Goal: Transaction & Acquisition: Book appointment/travel/reservation

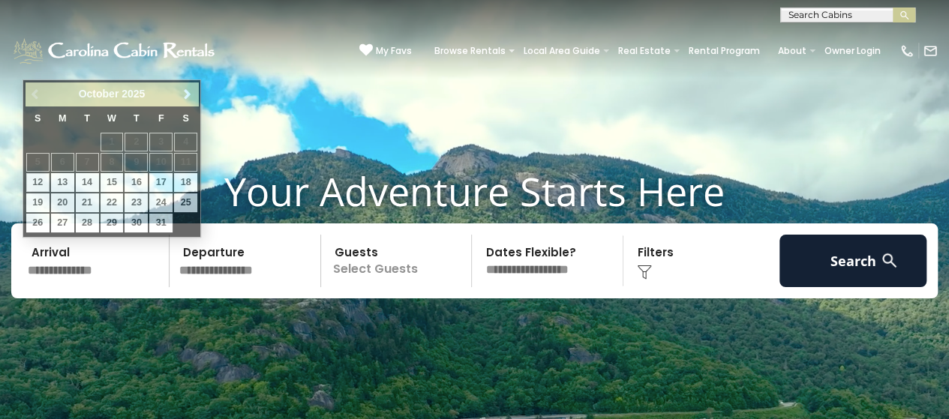
click at [58, 266] on input "text" at bounding box center [96, 261] width 147 height 53
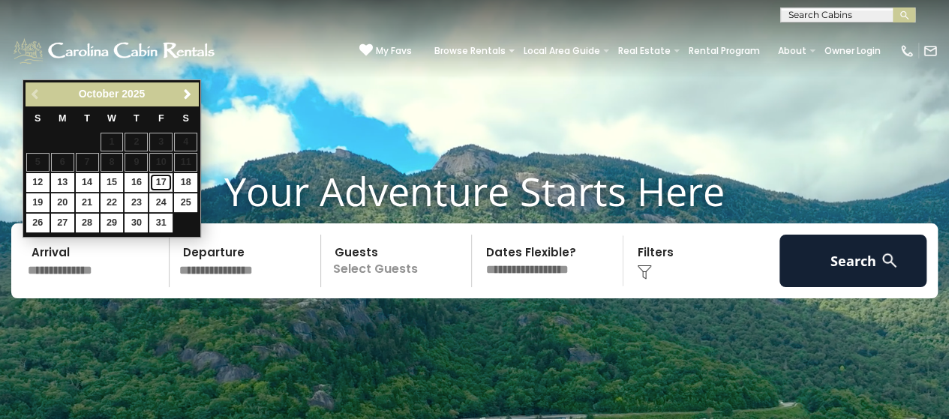
click at [161, 179] on link "17" at bounding box center [160, 182] width 23 height 19
type input "********"
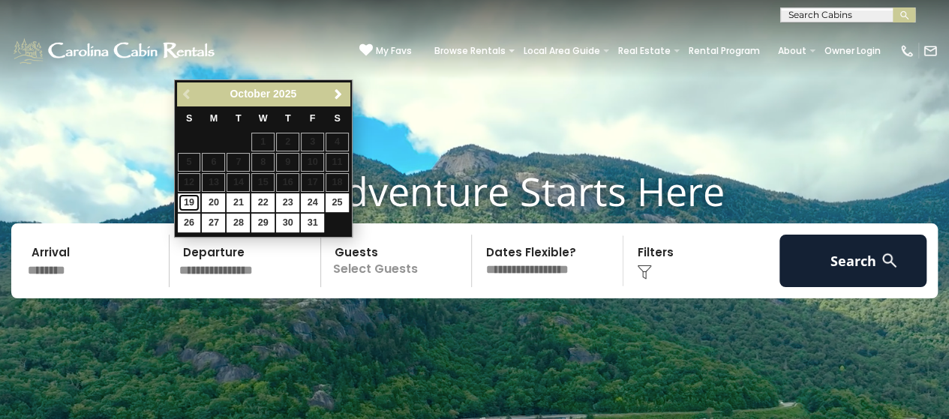
click at [192, 199] on link "19" at bounding box center [189, 203] width 23 height 19
type input "********"
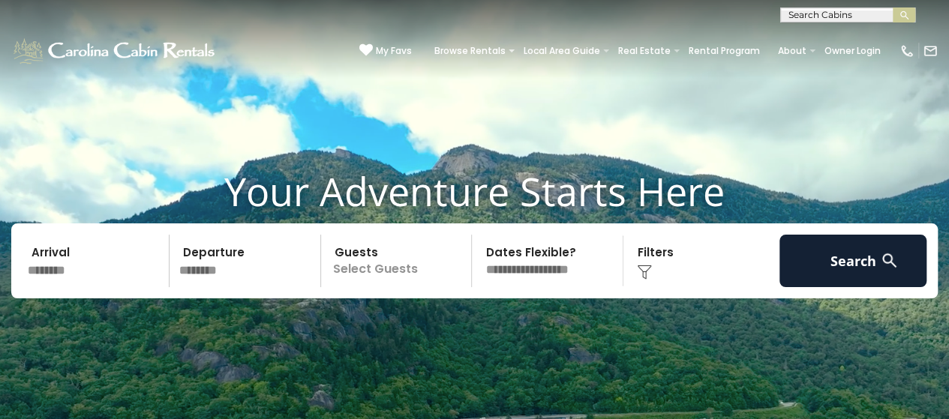
click at [401, 272] on p "Select Guests" at bounding box center [399, 261] width 146 height 53
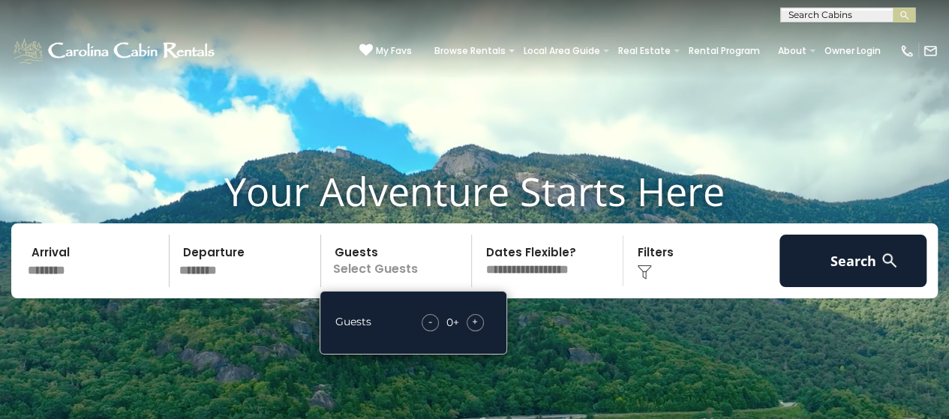
click at [477, 325] on span "+" at bounding box center [475, 321] width 6 height 15
click at [545, 272] on select "**********" at bounding box center [549, 261] width 146 height 53
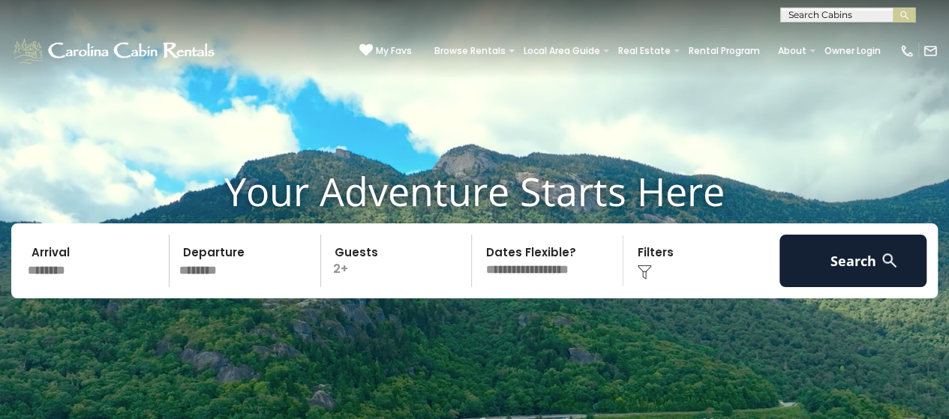
click at [545, 272] on select "**********" at bounding box center [549, 261] width 146 height 53
click at [545, 257] on select "**********" at bounding box center [549, 261] width 146 height 53
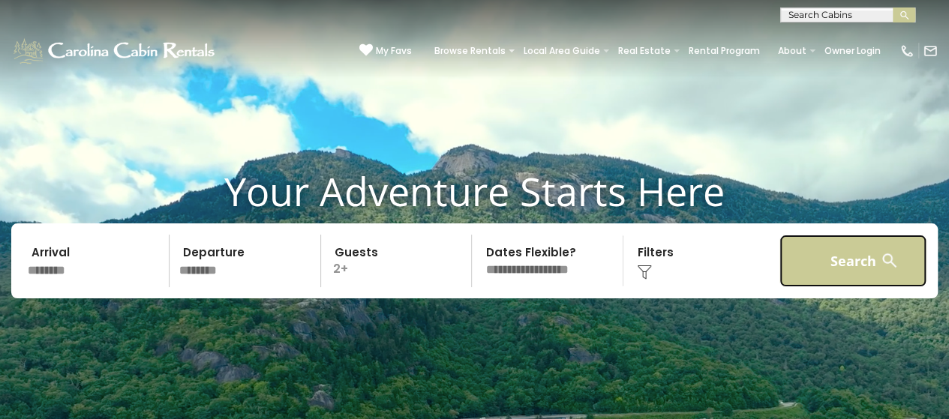
click at [838, 265] on button "Search" at bounding box center [852, 261] width 147 height 53
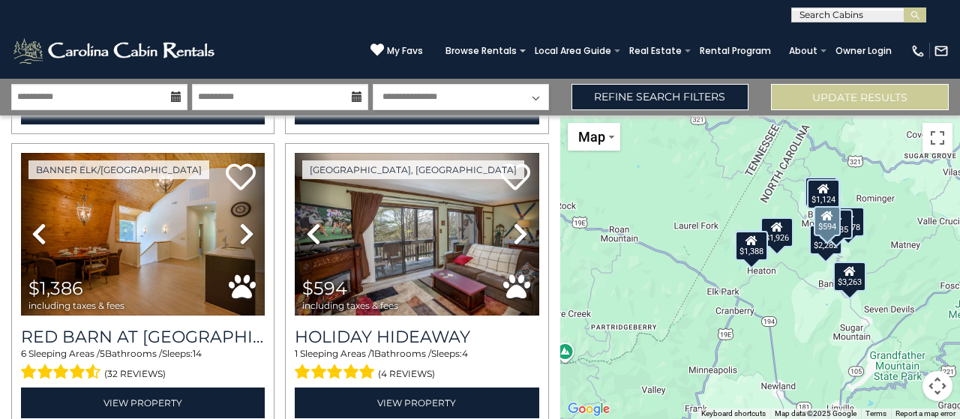
scroll to position [609, 0]
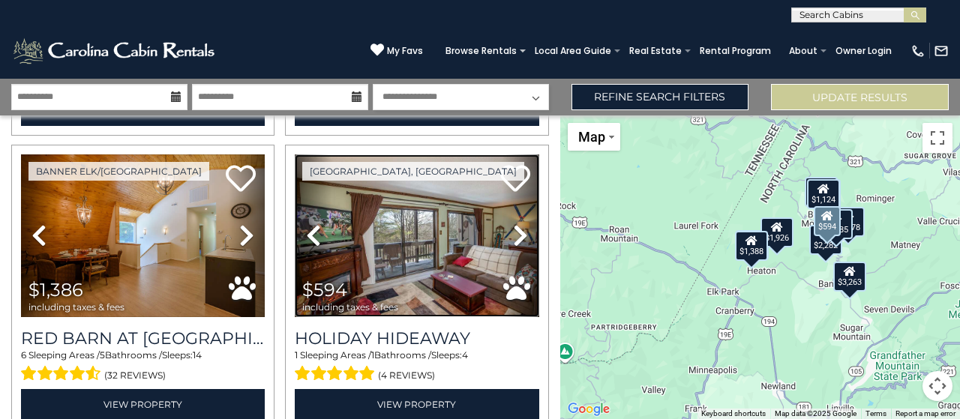
click at [402, 261] on img at bounding box center [417, 237] width 244 height 164
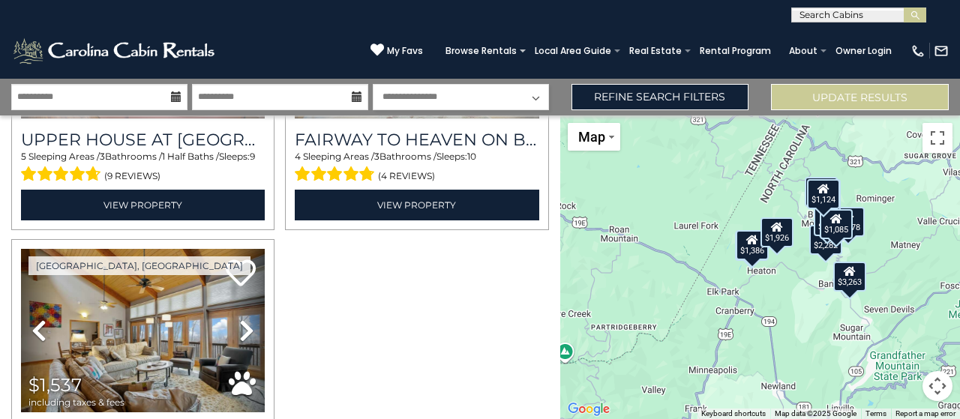
scroll to position [1545, 0]
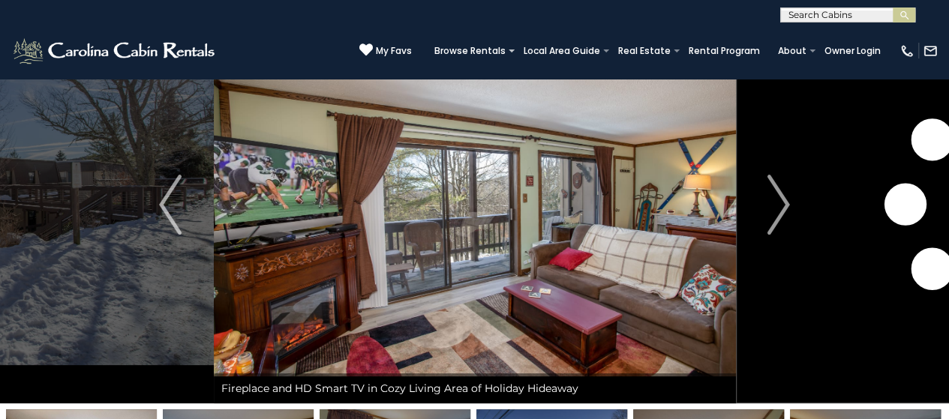
scroll to position [73, 0]
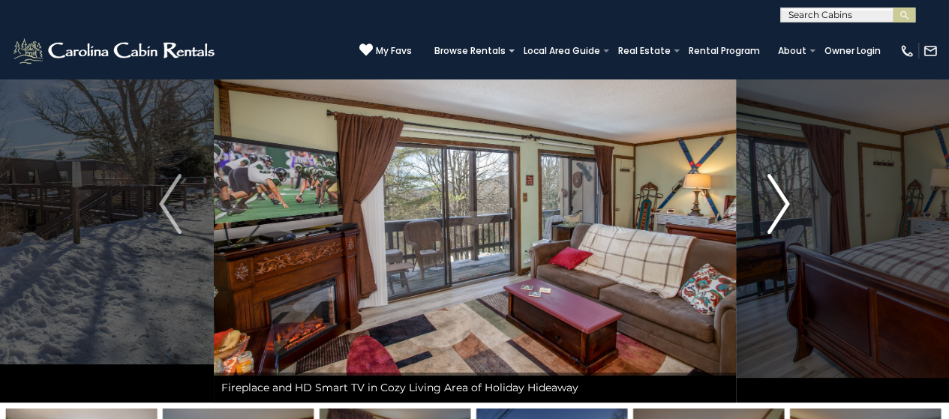
click at [778, 205] on img "Next" at bounding box center [778, 204] width 23 height 60
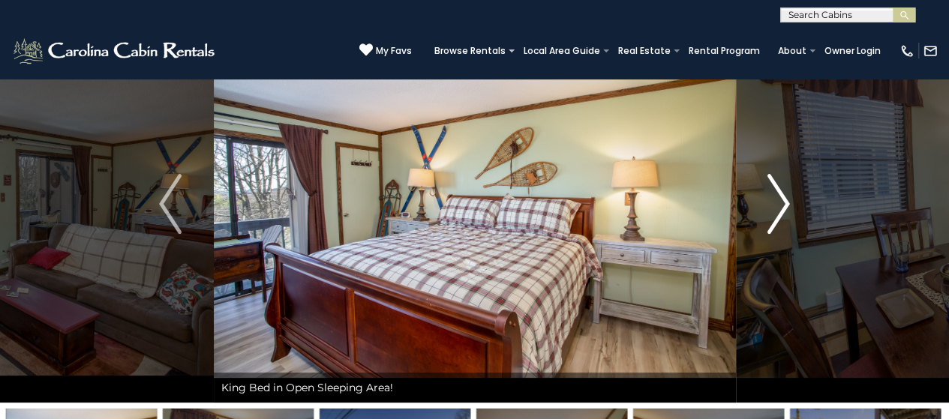
click at [778, 205] on img "Next" at bounding box center [778, 204] width 23 height 60
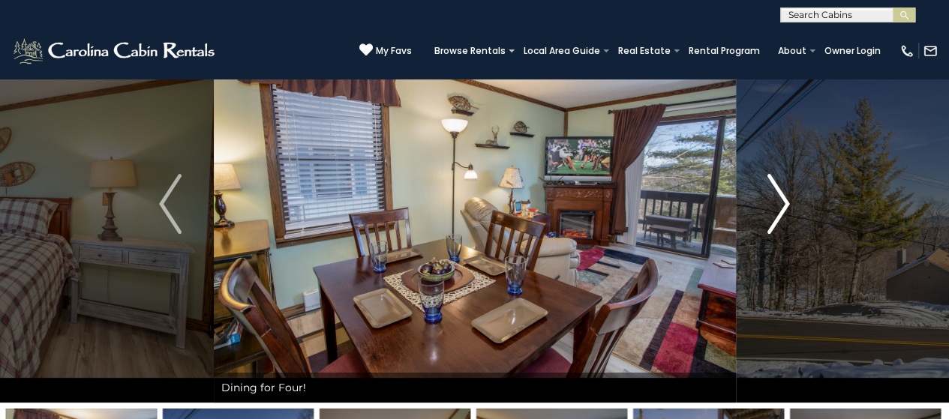
click at [778, 205] on img "Next" at bounding box center [778, 204] width 23 height 60
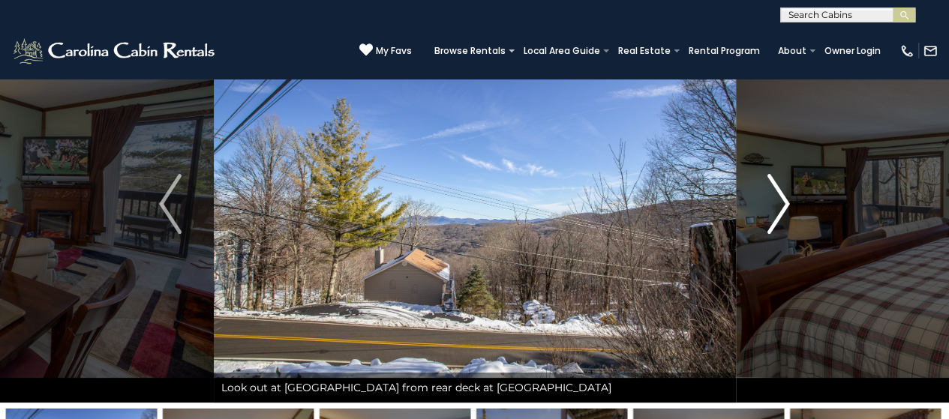
click at [778, 205] on img "Next" at bounding box center [778, 204] width 23 height 60
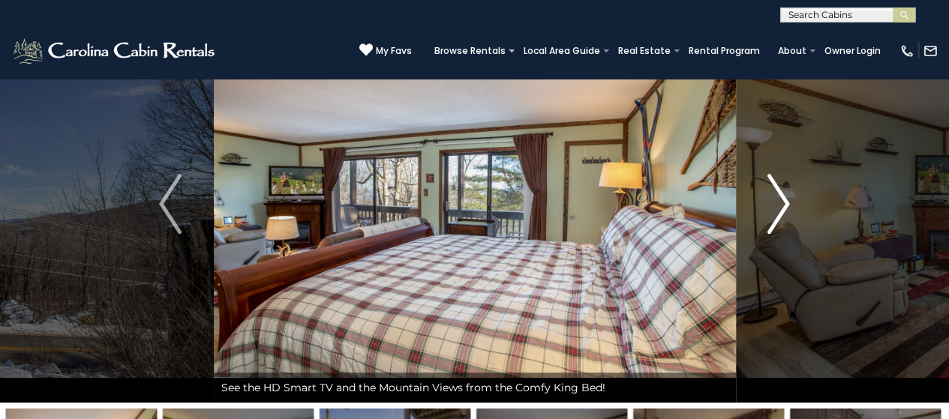
click at [778, 205] on img "Next" at bounding box center [778, 204] width 23 height 60
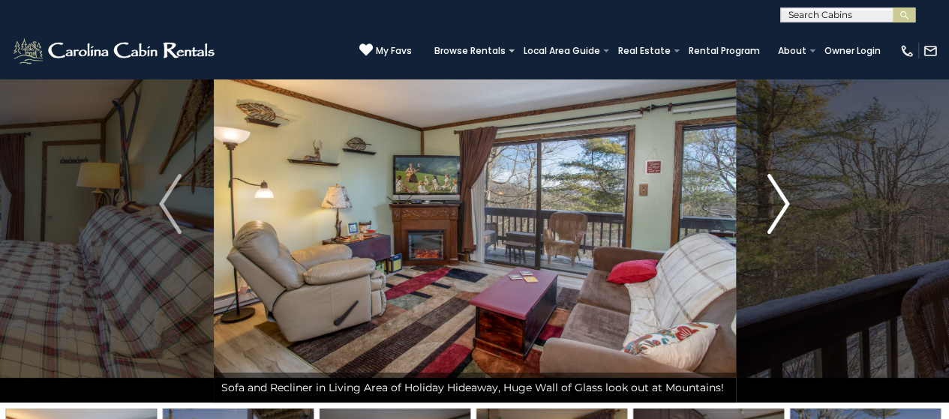
click at [778, 205] on img "Next" at bounding box center [778, 204] width 23 height 60
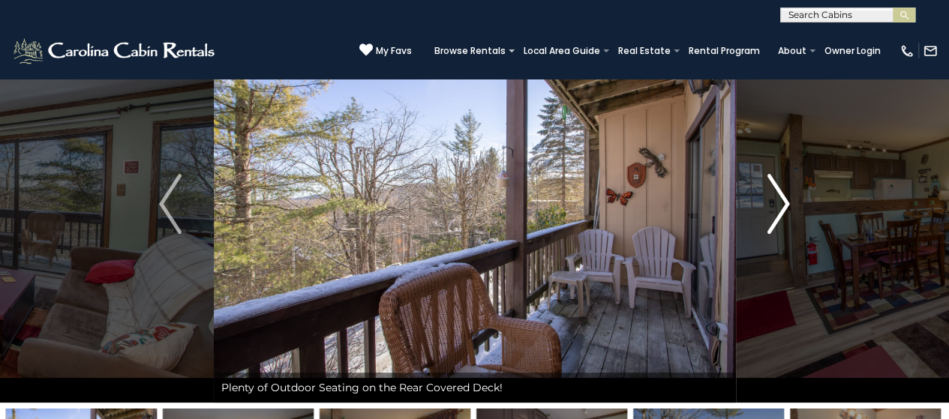
click at [778, 205] on img "Next" at bounding box center [778, 204] width 23 height 60
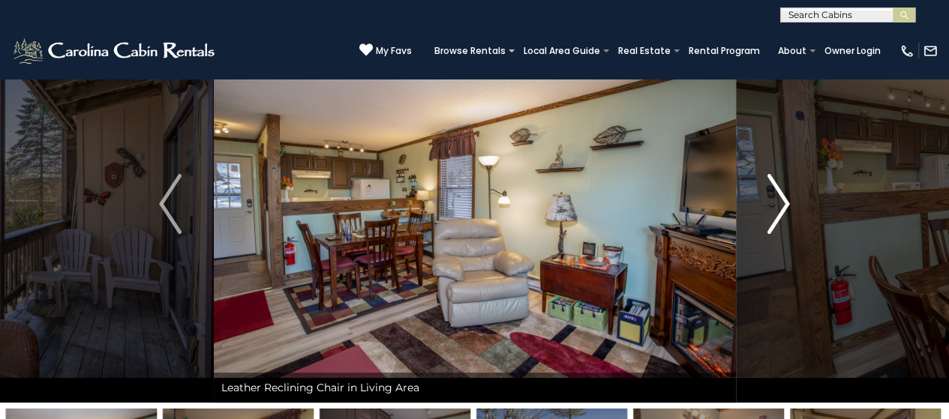
click at [778, 205] on img "Next" at bounding box center [778, 204] width 23 height 60
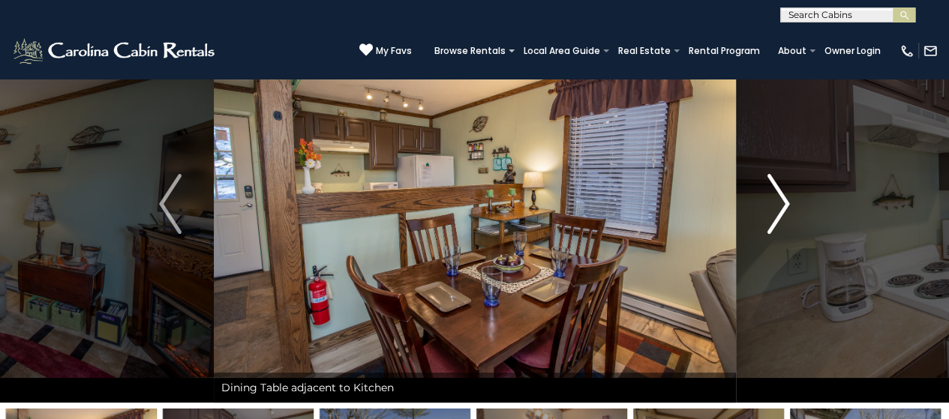
click at [778, 205] on img "Next" at bounding box center [778, 204] width 23 height 60
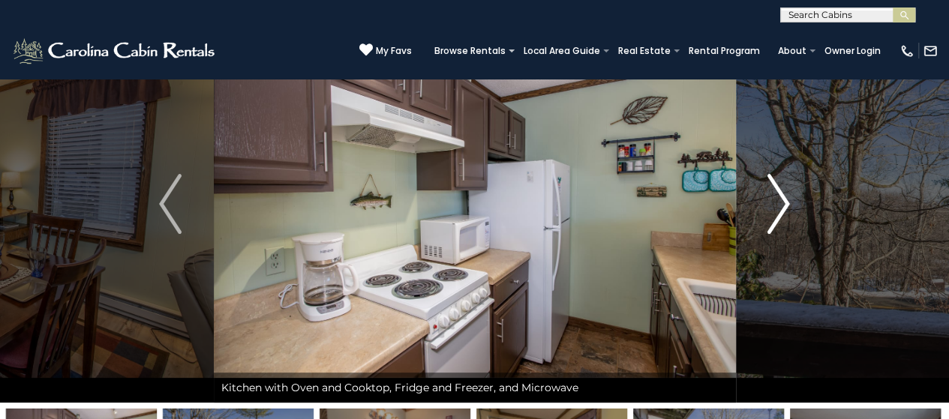
click at [778, 205] on img "Next" at bounding box center [778, 204] width 23 height 60
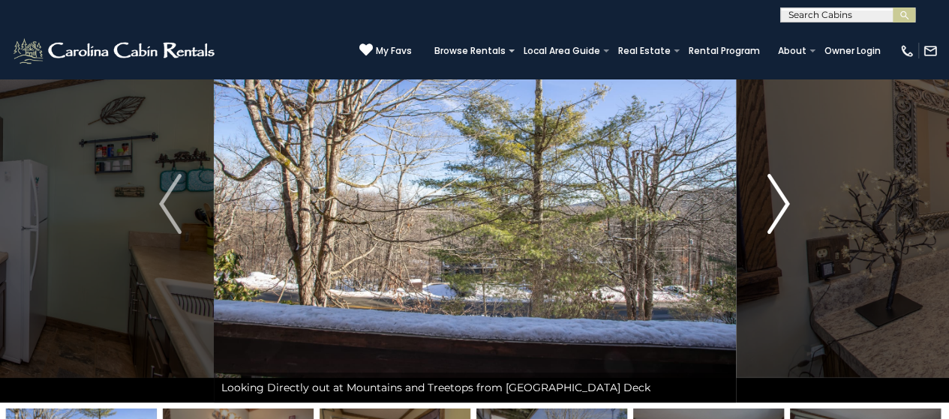
click at [778, 205] on img "Next" at bounding box center [778, 204] width 23 height 60
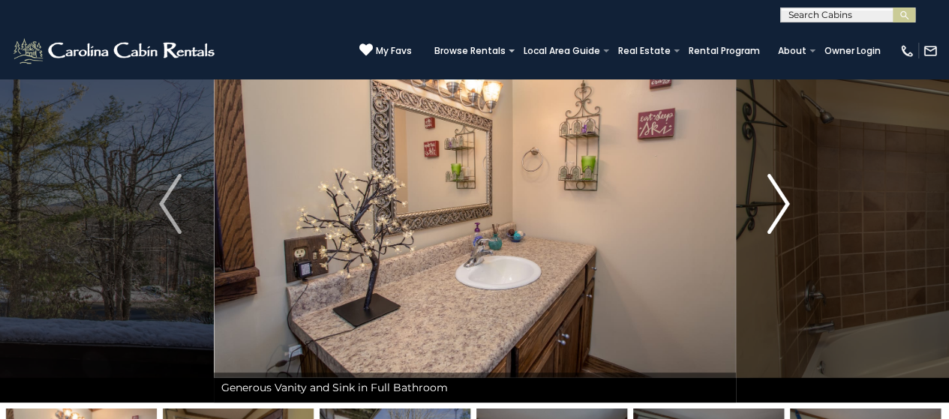
click at [778, 205] on img "Next" at bounding box center [778, 204] width 23 height 60
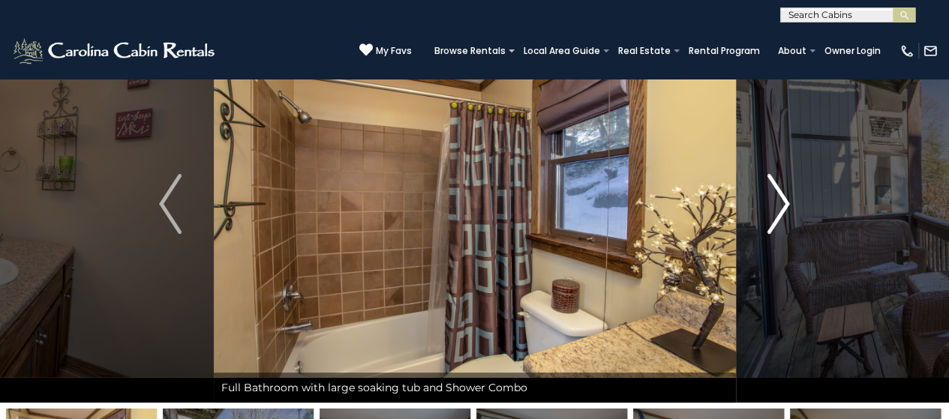
click at [778, 205] on img "Next" at bounding box center [778, 204] width 23 height 60
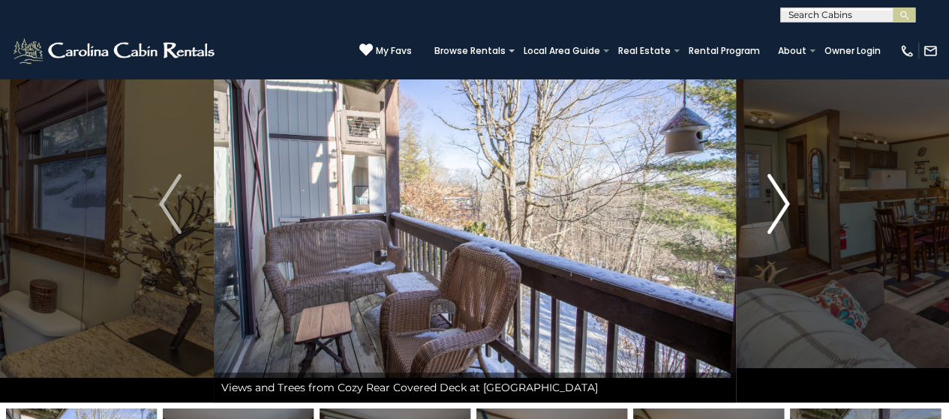
click at [778, 205] on img "Next" at bounding box center [778, 204] width 23 height 60
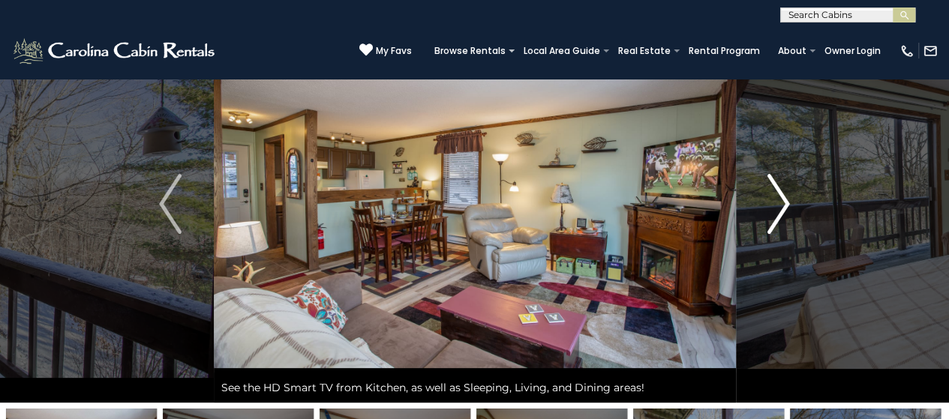
click at [778, 205] on img "Next" at bounding box center [778, 204] width 23 height 60
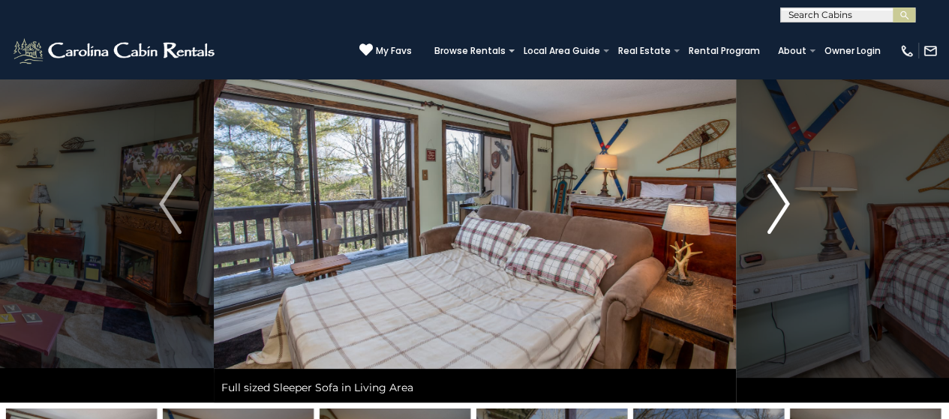
click at [778, 205] on img "Next" at bounding box center [778, 204] width 23 height 60
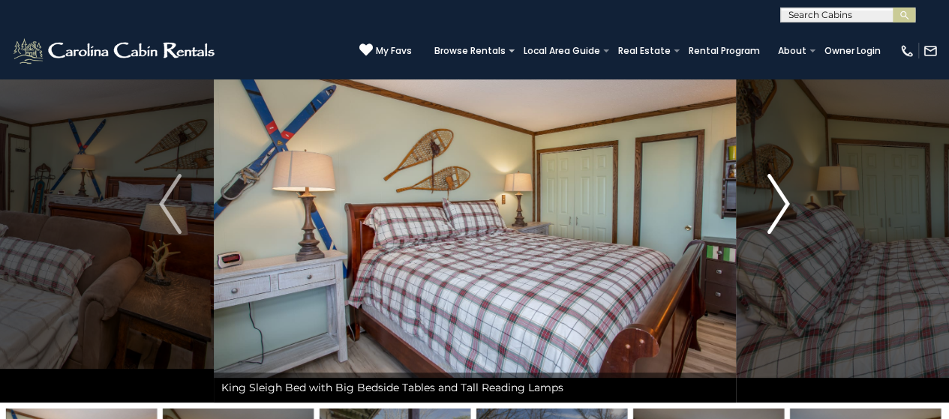
click at [778, 205] on img "Next" at bounding box center [778, 204] width 23 height 60
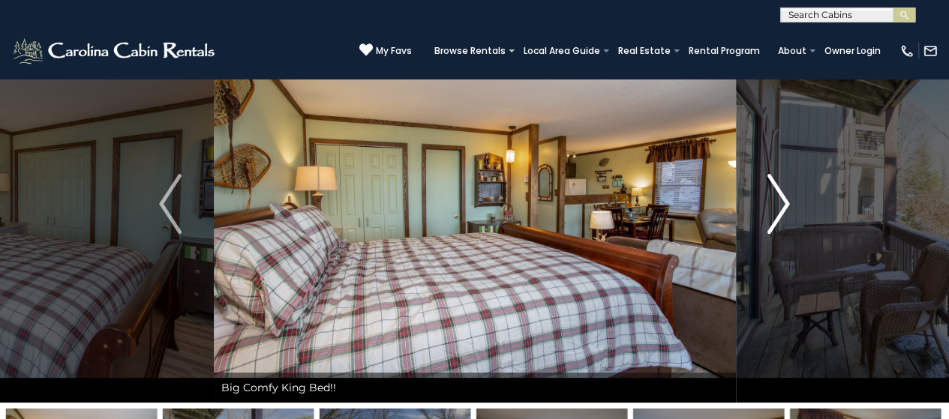
click at [778, 205] on img "Next" at bounding box center [778, 204] width 23 height 60
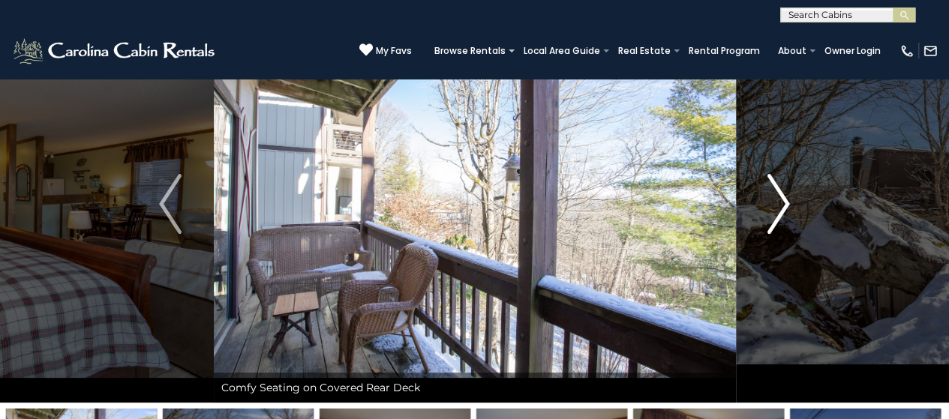
click at [778, 205] on img "Next" at bounding box center [778, 204] width 23 height 60
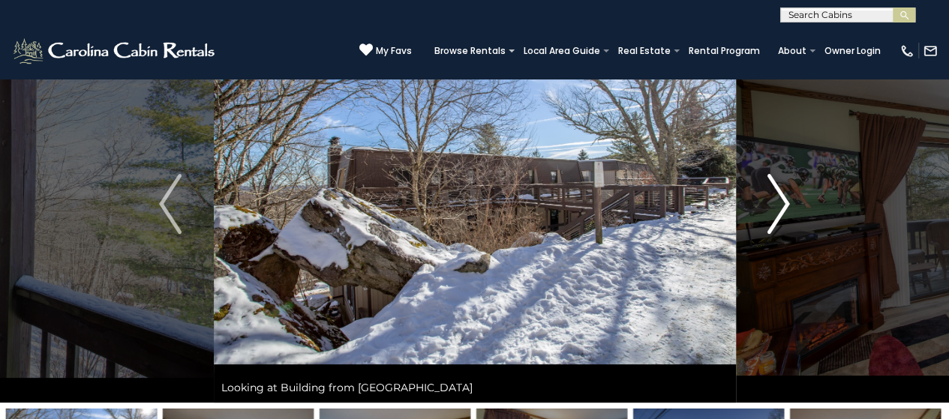
click at [778, 205] on img "Next" at bounding box center [778, 204] width 23 height 60
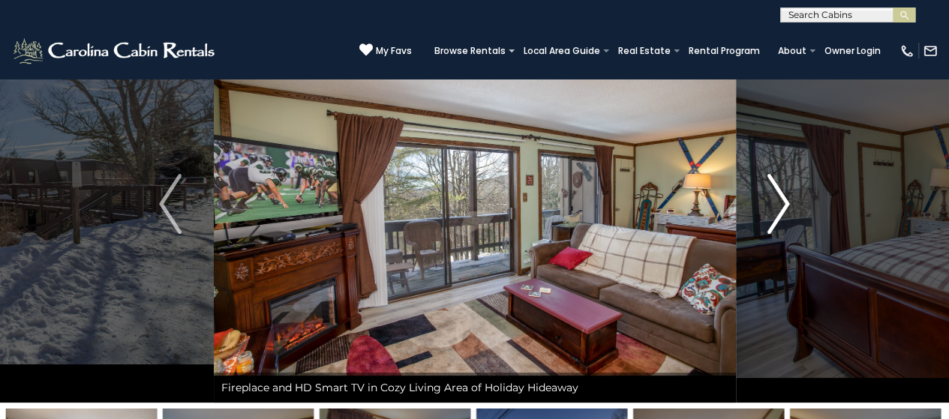
click at [778, 205] on img "Next" at bounding box center [778, 204] width 23 height 60
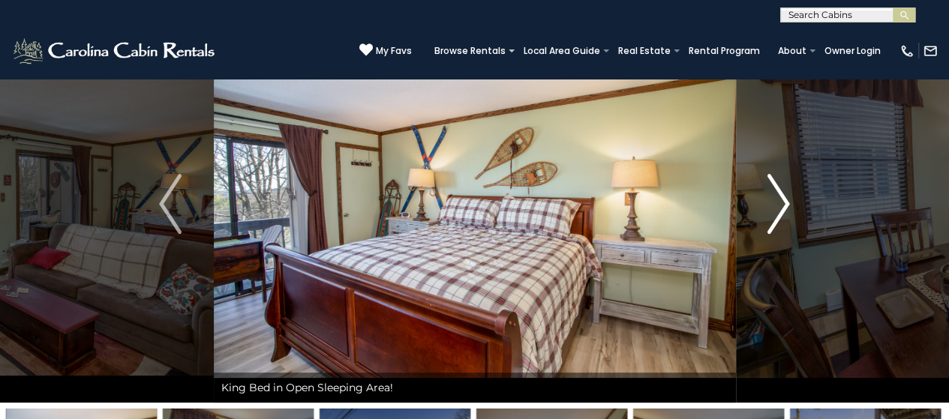
click at [778, 205] on img "Next" at bounding box center [778, 204] width 23 height 60
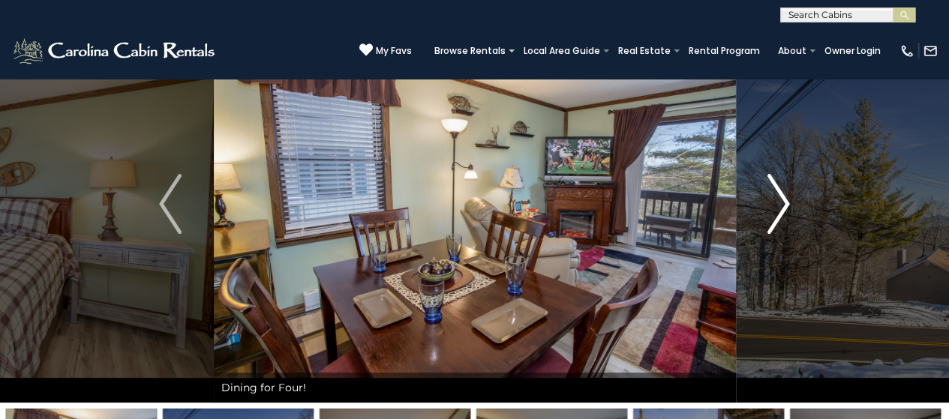
click at [778, 205] on img "Next" at bounding box center [778, 204] width 23 height 60
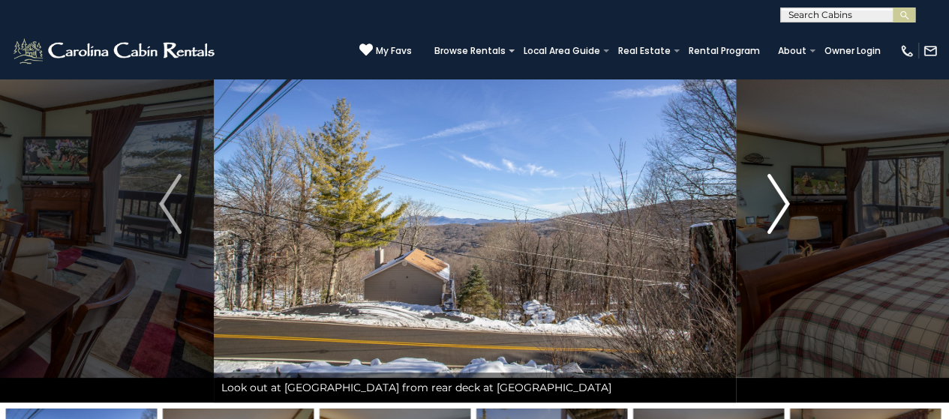
click at [778, 205] on img "Next" at bounding box center [778, 204] width 23 height 60
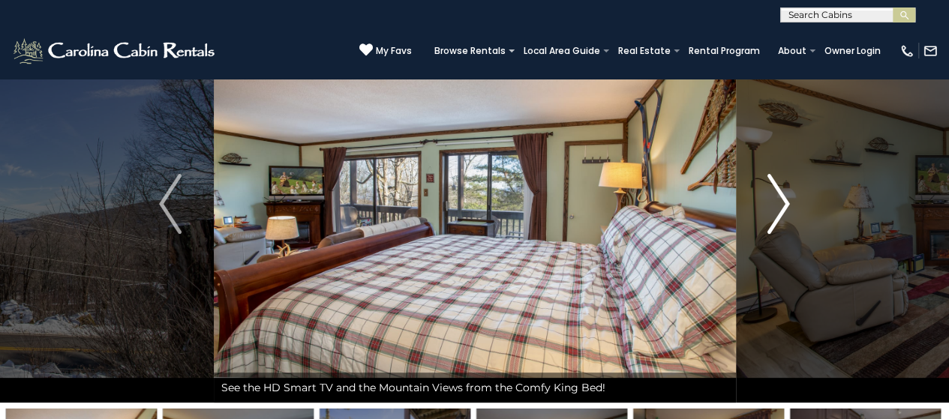
click at [778, 205] on img "Next" at bounding box center [778, 204] width 23 height 60
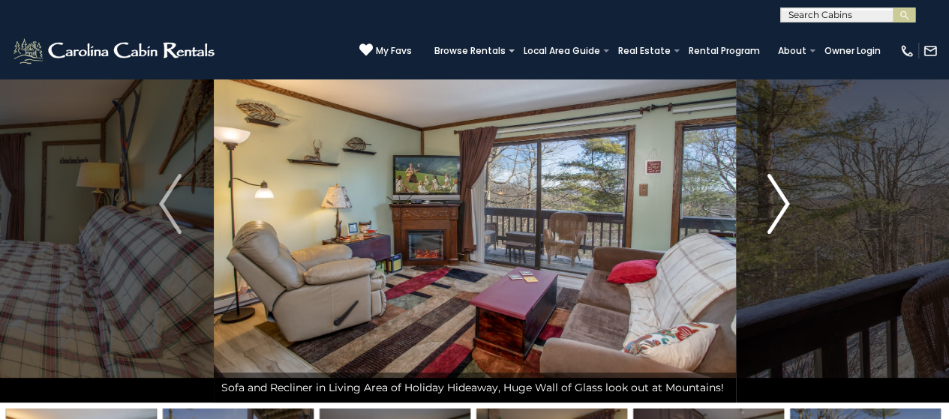
click at [778, 205] on img "Next" at bounding box center [778, 204] width 23 height 60
